Goal: Information Seeking & Learning: Understand process/instructions

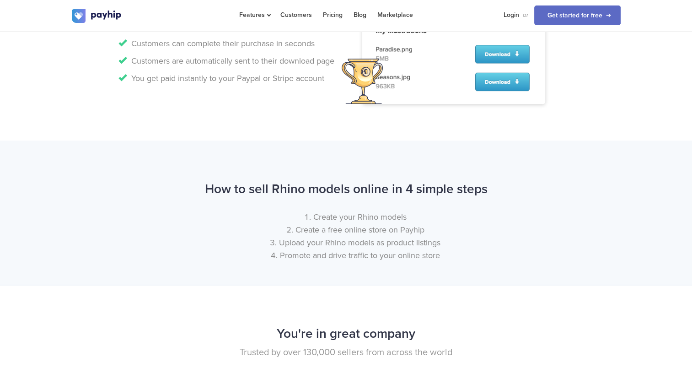
scroll to position [1053, 0]
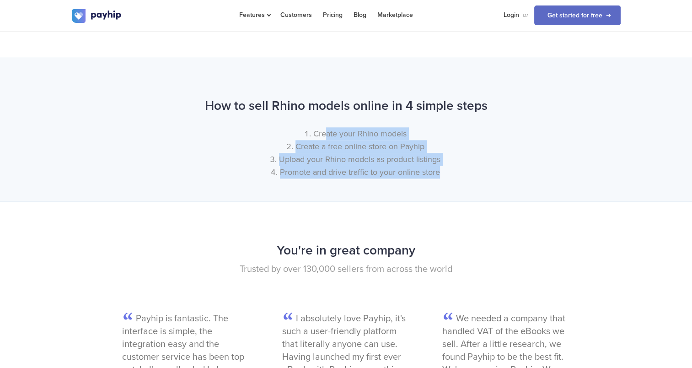
drag, startPoint x: 324, startPoint y: 133, endPoint x: 441, endPoint y: 174, distance: 123.3
click at [441, 174] on ol "Create your Rhino models Create a free online store on Payhip Upload your Rhino…" at bounding box center [346, 152] width 549 height 51
click at [312, 143] on li "Create a free online store on Payhip" at bounding box center [355, 146] width 531 height 13
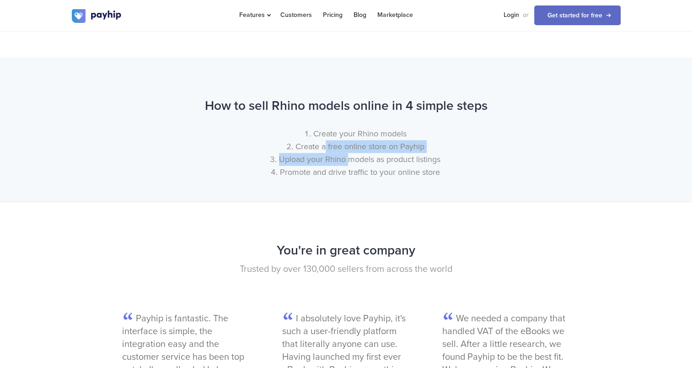
drag, startPoint x: 326, startPoint y: 143, endPoint x: 350, endPoint y: 157, distance: 27.7
click at [350, 157] on ol "Create your Rhino models Create a free online store on Payhip Upload your Rhino…" at bounding box center [346, 152] width 549 height 51
drag, startPoint x: 350, startPoint y: 157, endPoint x: 389, endPoint y: 166, distance: 40.4
click at [389, 166] on li "Promote and drive traffic to your online store" at bounding box center [355, 172] width 531 height 13
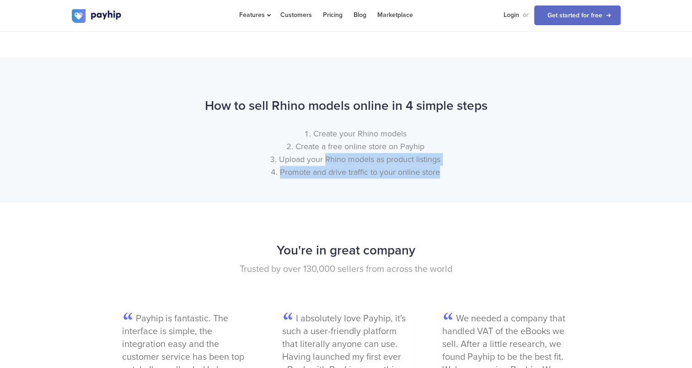
drag, startPoint x: 324, startPoint y: 156, endPoint x: 473, endPoint y: 165, distance: 149.0
click at [473, 165] on ol "Create your Rhino models Create a free online store on Payhip Upload your Rhino…" at bounding box center [346, 152] width 549 height 51
drag, startPoint x: 473, startPoint y: 165, endPoint x: 385, endPoint y: 182, distance: 89.9
click at [385, 182] on div "How to sell Rhino models online in 4 simple steps Create your Rhino models Crea…" at bounding box center [346, 129] width 692 height 144
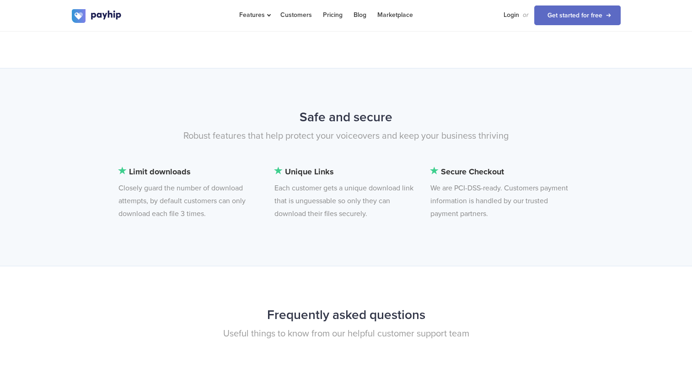
scroll to position [2243, 0]
